Goal: Information Seeking & Learning: Learn about a topic

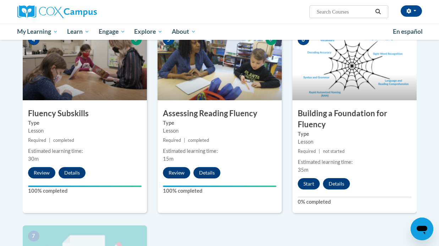
scroll to position [353, 0]
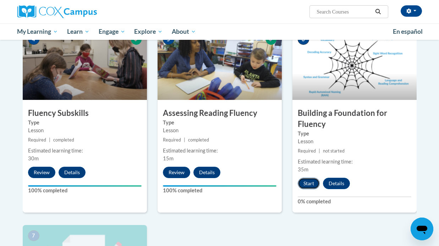
click at [307, 183] on button "Start" at bounding box center [309, 183] width 22 height 11
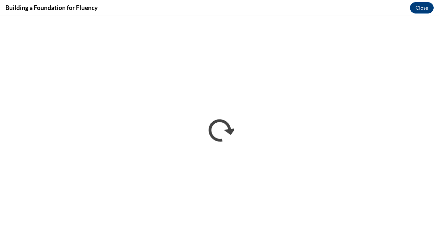
scroll to position [0, 0]
